Goal: Information Seeking & Learning: Learn about a topic

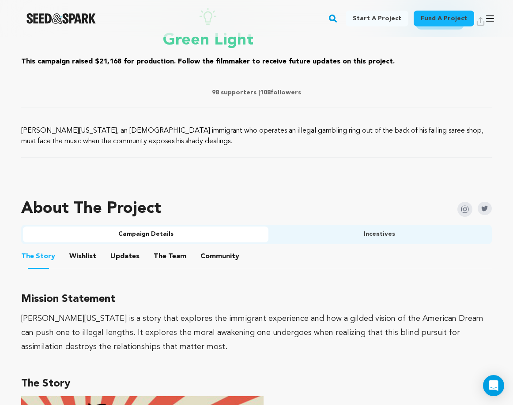
scroll to position [376, 0]
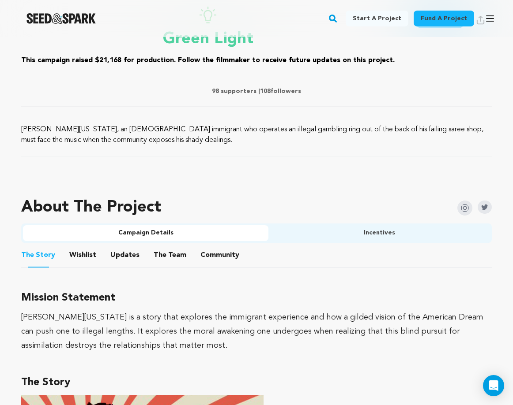
click at [91, 263] on li "Wishlist Wishlist" at bounding box center [82, 255] width 27 height 25
click at [84, 255] on button "Wishlist" at bounding box center [82, 257] width 21 height 21
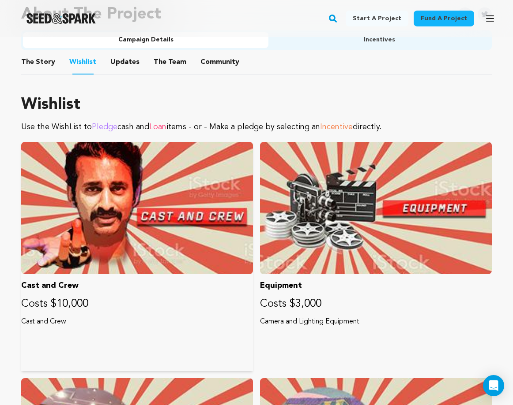
scroll to position [542, 0]
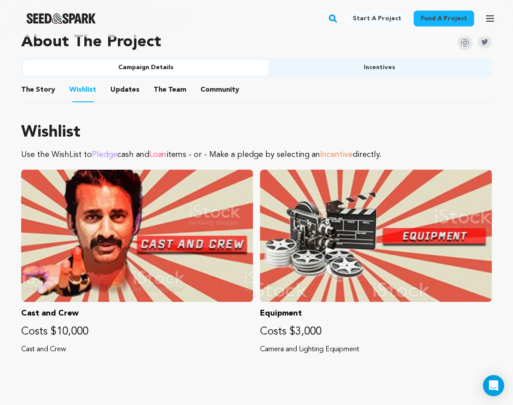
click at [126, 90] on button "Updates" at bounding box center [124, 91] width 21 height 21
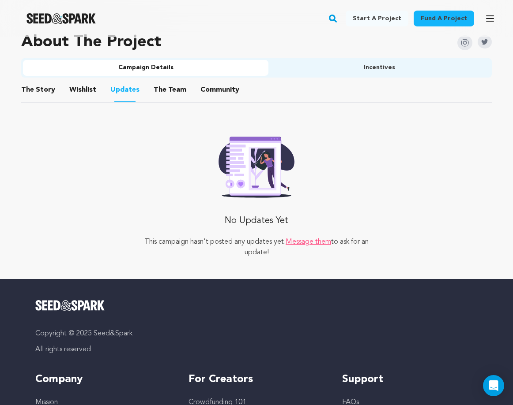
click at [154, 99] on li "The Team The Team" at bounding box center [170, 90] width 33 height 25
click at [159, 94] on button "The Team" at bounding box center [169, 91] width 21 height 21
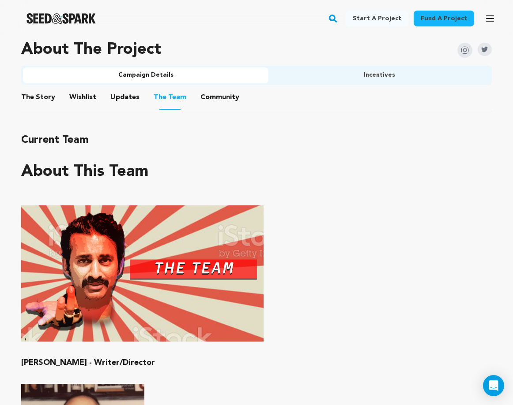
scroll to position [534, 0]
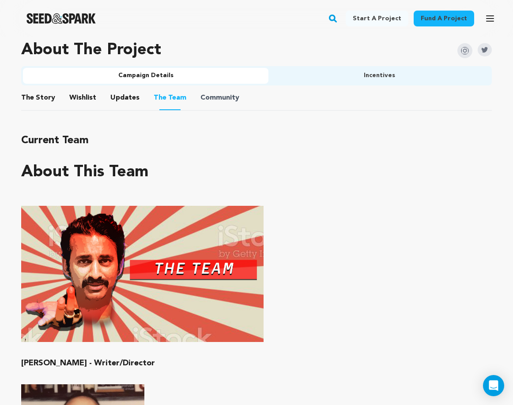
click at [200, 96] on span "Community" at bounding box center [219, 98] width 39 height 11
click at [310, 72] on button "Incentives" at bounding box center [378, 76] width 221 height 16
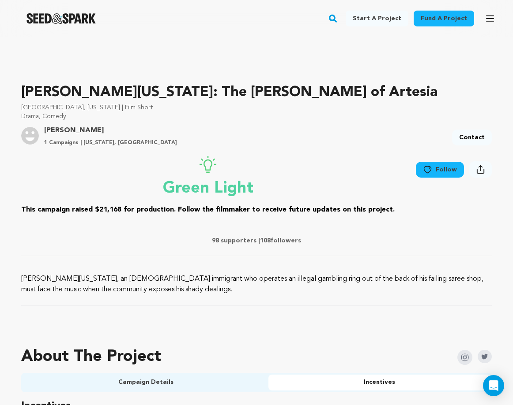
scroll to position [251, 0]
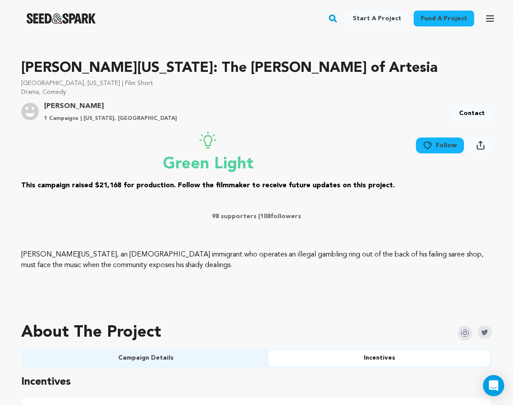
click at [242, 218] on p "98 supporters | 108 followers" at bounding box center [256, 216] width 470 height 9
click at [267, 215] on span "108" at bounding box center [265, 217] width 11 height 6
click at [231, 215] on p "98 supporters | 108 followers" at bounding box center [256, 216] width 470 height 9
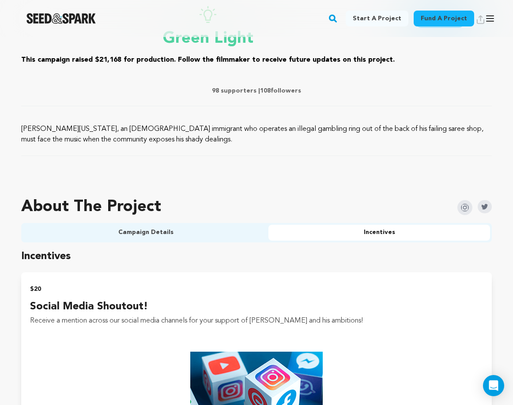
scroll to position [377, 0]
click at [154, 239] on button "Campaign Details" at bounding box center [145, 233] width 245 height 16
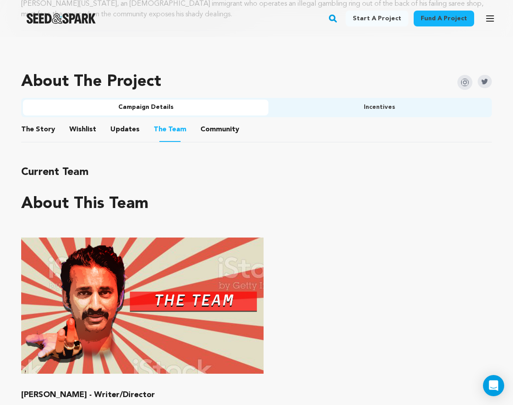
scroll to position [508, 0]
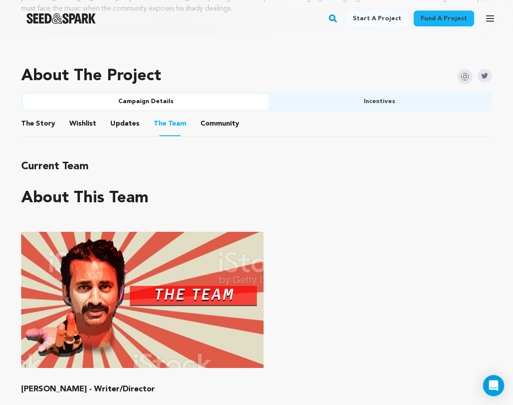
click at [51, 132] on li "The Story The Story" at bounding box center [38, 124] width 34 height 25
click at [38, 120] on button "The Story" at bounding box center [38, 125] width 21 height 21
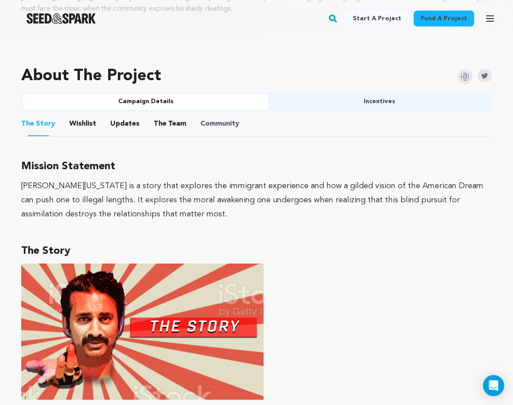
click at [201, 126] on span "Community" at bounding box center [219, 124] width 39 height 11
click at [335, 97] on button "Incentives" at bounding box center [378, 102] width 221 height 16
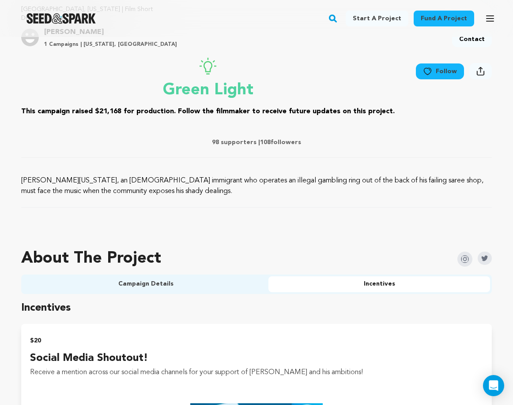
scroll to position [325, 0]
click at [68, 284] on button "Campaign Details" at bounding box center [145, 285] width 245 height 16
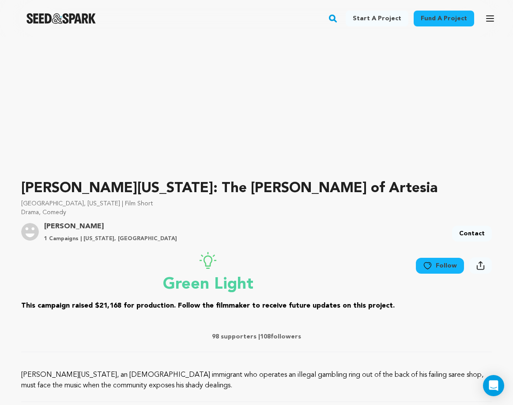
scroll to position [0, 0]
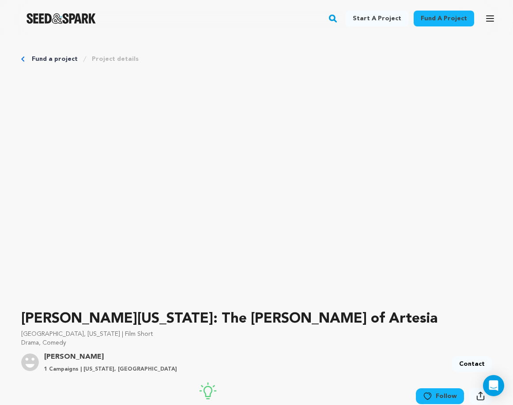
click at [71, 15] on img "Seed&Spark Homepage" at bounding box center [60, 18] width 69 height 11
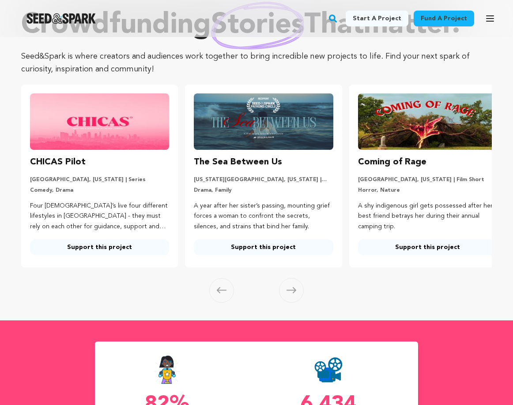
scroll to position [60, 0]
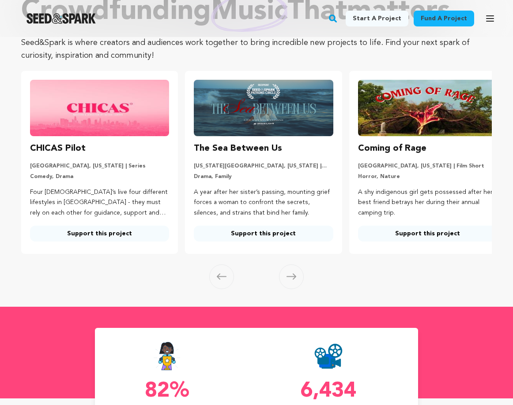
click at [294, 274] on icon at bounding box center [291, 277] width 10 height 7
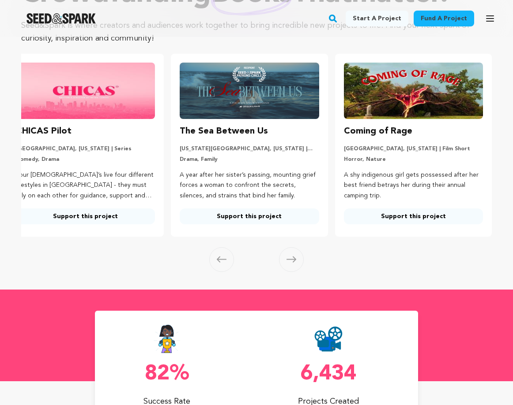
scroll to position [76, 0]
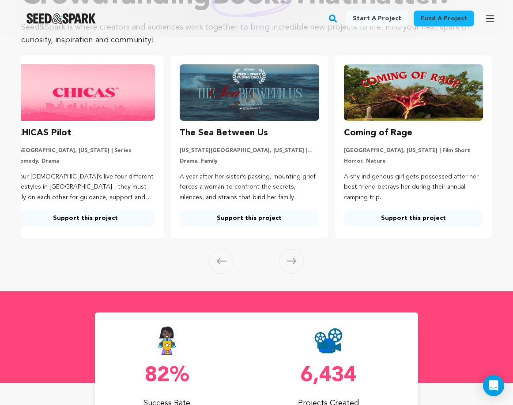
click at [293, 262] on icon at bounding box center [291, 261] width 10 height 7
click at [226, 260] on icon at bounding box center [222, 262] width 10 height 6
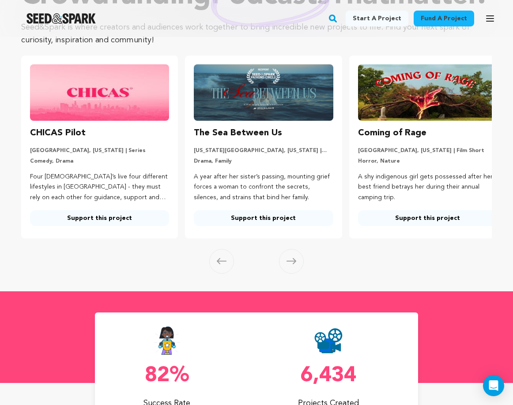
click at [59, 140] on h3 "CHICAS Pilot" at bounding box center [58, 133] width 56 height 14
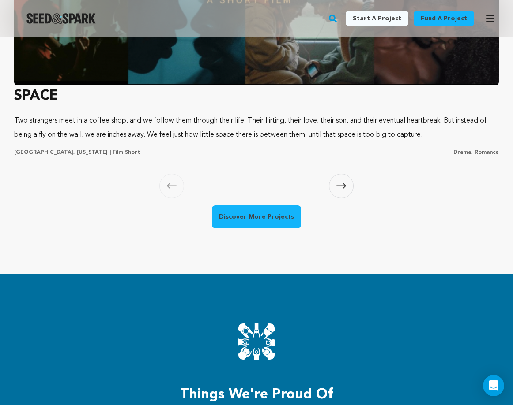
scroll to position [1009, 0]
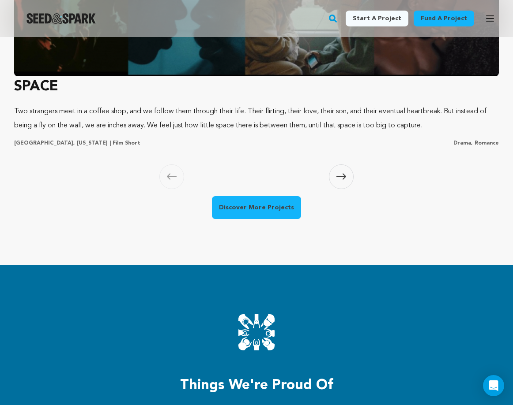
click at [267, 196] on link "Discover More Projects" at bounding box center [256, 207] width 89 height 23
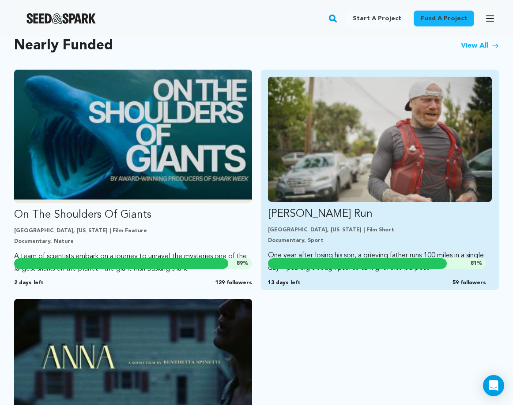
scroll to position [779, 0]
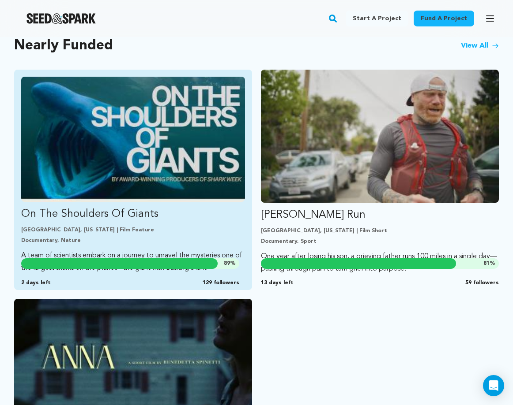
click at [100, 213] on p "On The Shoulders Of Giants" at bounding box center [133, 214] width 224 height 14
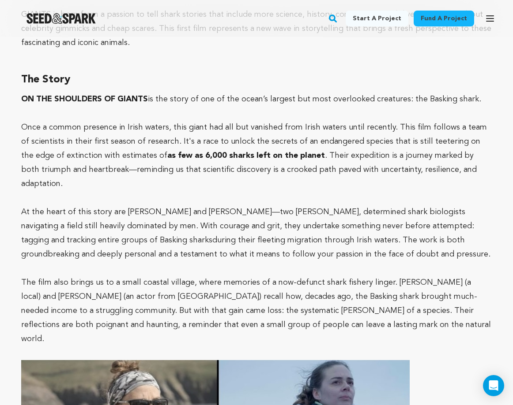
scroll to position [703, 0]
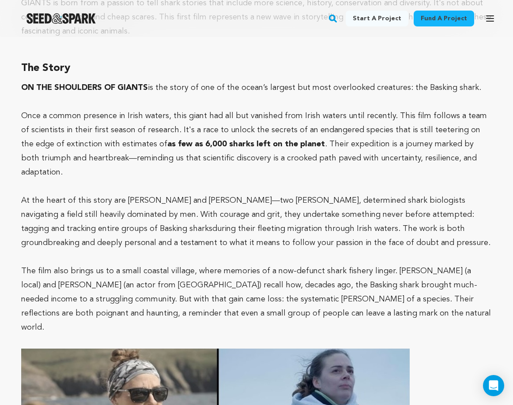
click at [131, 122] on p "Once a common presence in Irish waters, this giant had all but vanished from Ir…" at bounding box center [256, 144] width 470 height 71
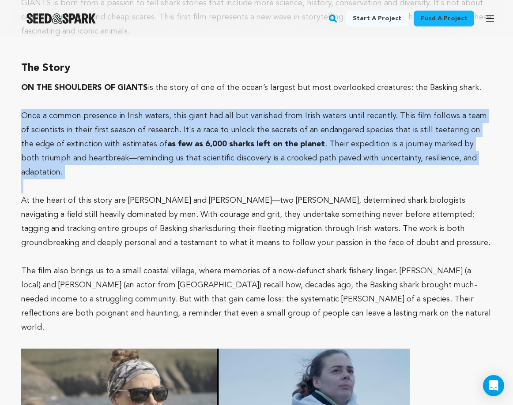
click at [131, 122] on p "Once a common presence in Irish waters, this giant had all but vanished from Ir…" at bounding box center [256, 144] width 470 height 71
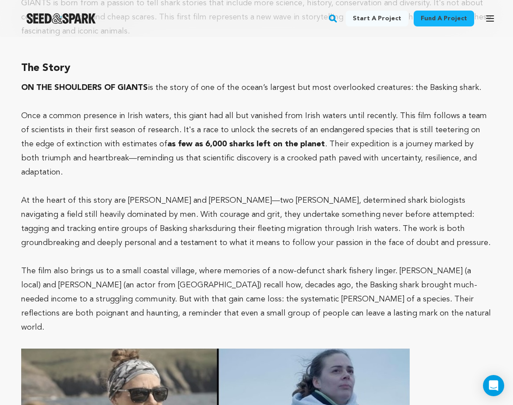
click at [103, 194] on p "At the heart of this story are [PERSON_NAME] and [PERSON_NAME]—two [PERSON_NAME…" at bounding box center [256, 222] width 470 height 56
click at [114, 164] on p "Once a common presence in Irish waters, this giant had all but vanished from Ir…" at bounding box center [256, 144] width 470 height 71
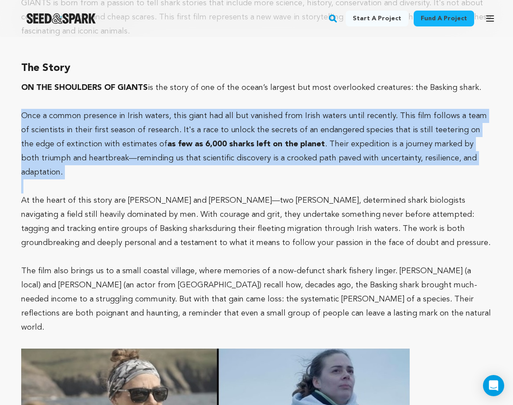
click at [114, 164] on p "Once a common presence in Irish waters, this giant had all but vanished from Ir…" at bounding box center [256, 144] width 470 height 71
click at [136, 164] on p "Once a common presence in Irish waters, this giant had all but vanished from Ir…" at bounding box center [256, 144] width 470 height 71
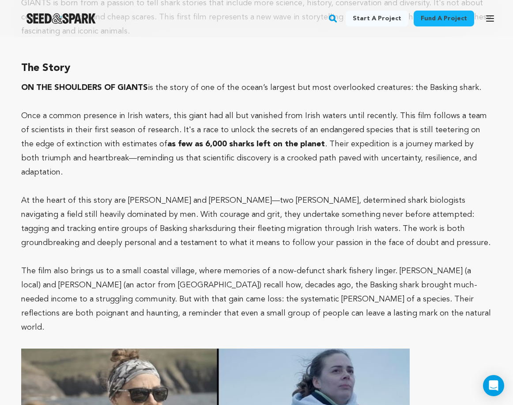
click at [137, 158] on p "Once a common presence in Irish waters, this giant had all but vanished from Ir…" at bounding box center [256, 144] width 470 height 71
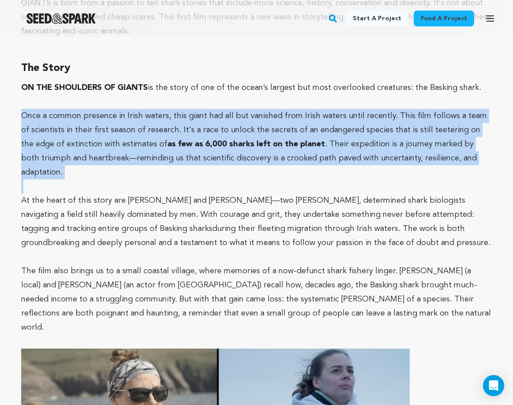
click at [137, 158] on p "Once a common presence in Irish waters, this giant had all but vanished from Ir…" at bounding box center [256, 144] width 470 height 71
click at [125, 180] on p at bounding box center [256, 187] width 470 height 14
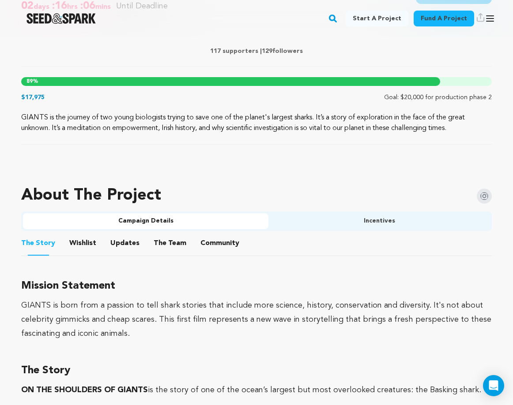
scroll to position [405, 0]
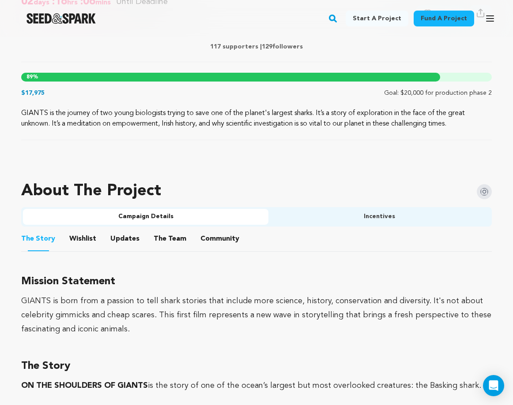
click at [287, 217] on button "Incentives" at bounding box center [378, 217] width 221 height 16
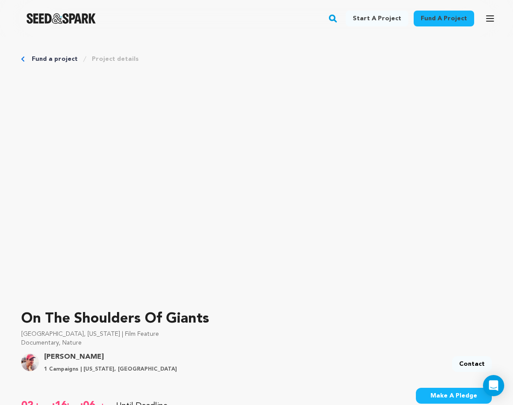
scroll to position [0, 0]
click at [47, 55] on link "Fund a project" at bounding box center [55, 59] width 46 height 9
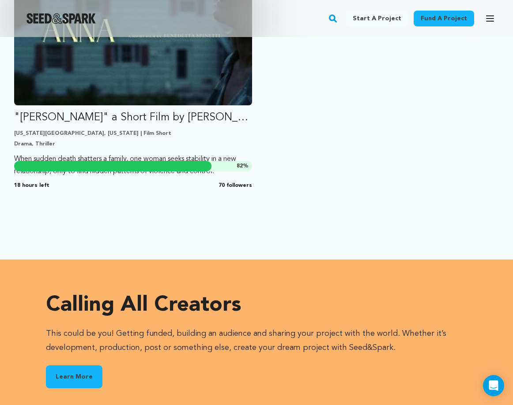
scroll to position [799, 0]
